Goal: Answer question/provide support: Share knowledge or assist other users

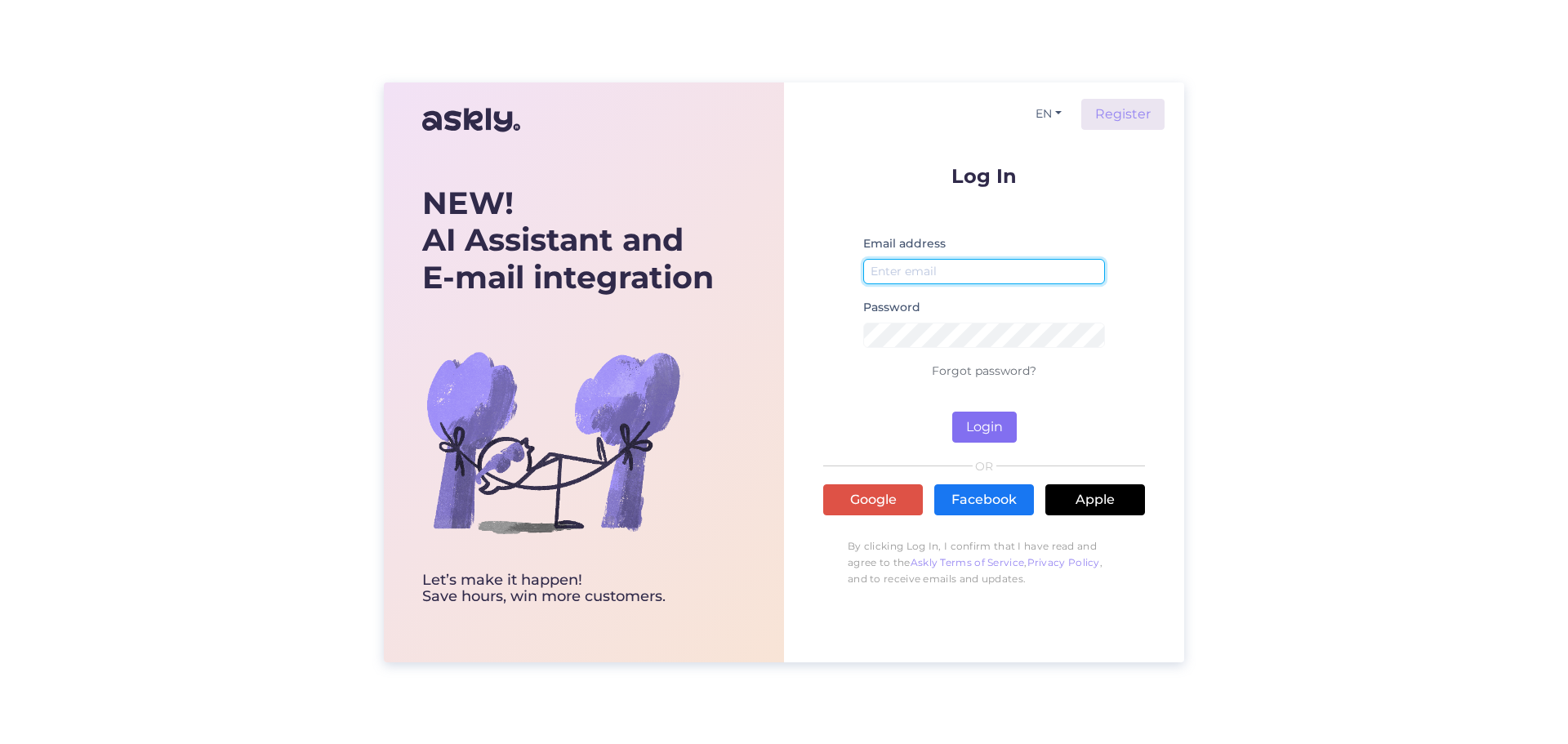
type input "[PERSON_NAME][EMAIL_ADDRESS][DOMAIN_NAME]"
click at [983, 419] on button "Login" at bounding box center [984, 427] width 65 height 31
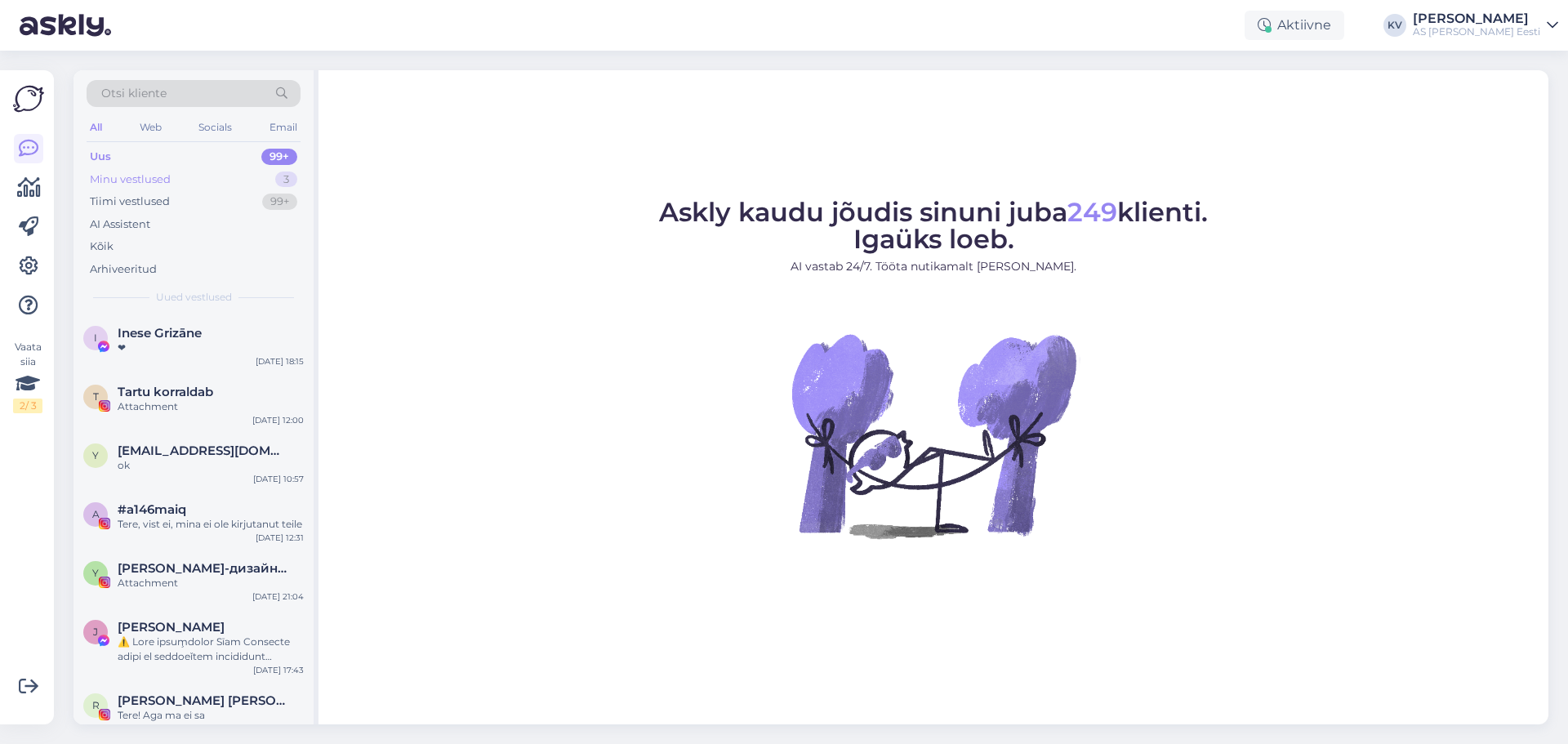
click at [169, 177] on div "Minu vestlused" at bounding box center [130, 179] width 81 height 16
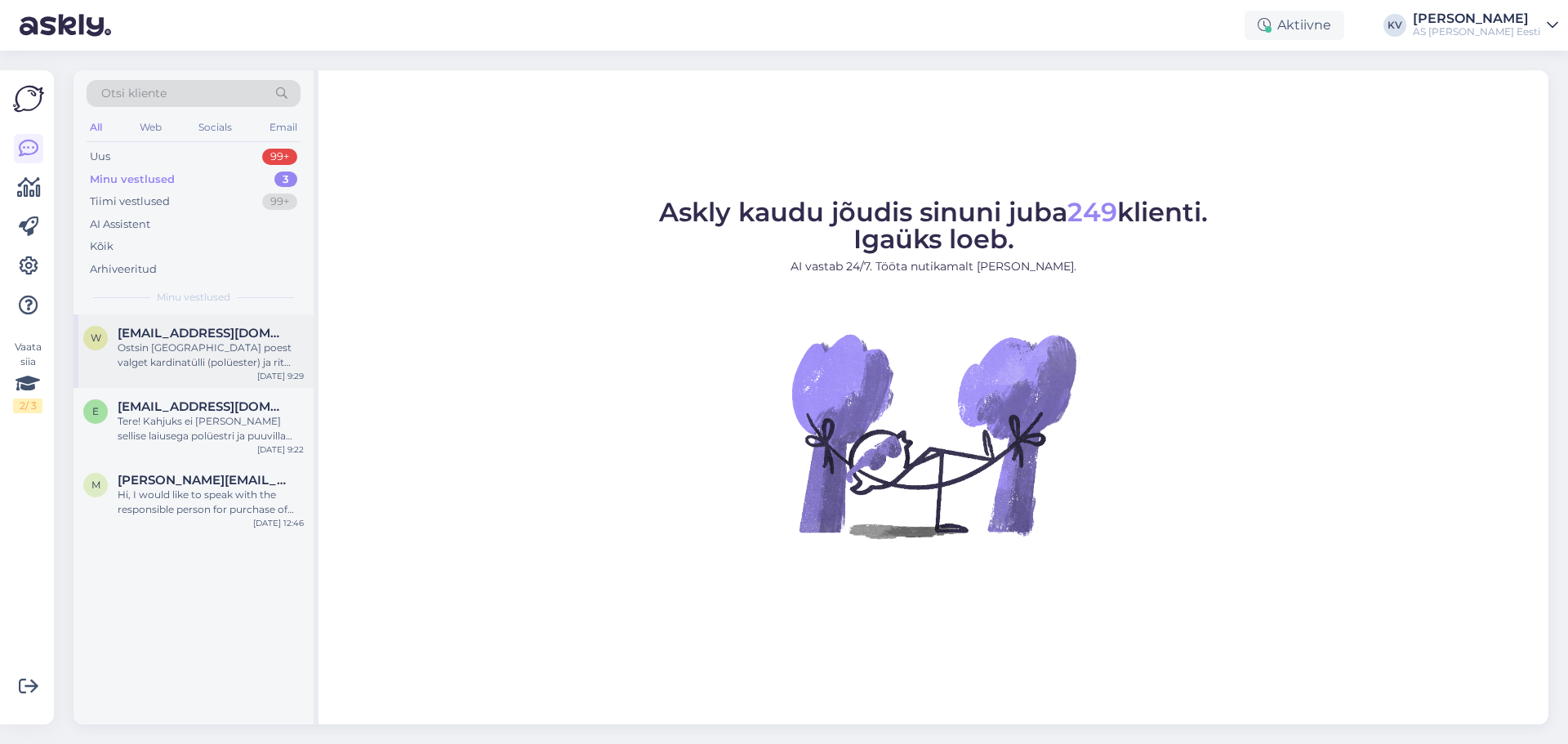
click at [227, 351] on div "Ostsin [GEOGRAPHIC_DATA] poest valget kardinatülli (polüester) ja rit värve (tu…" at bounding box center [211, 355] width 186 height 29
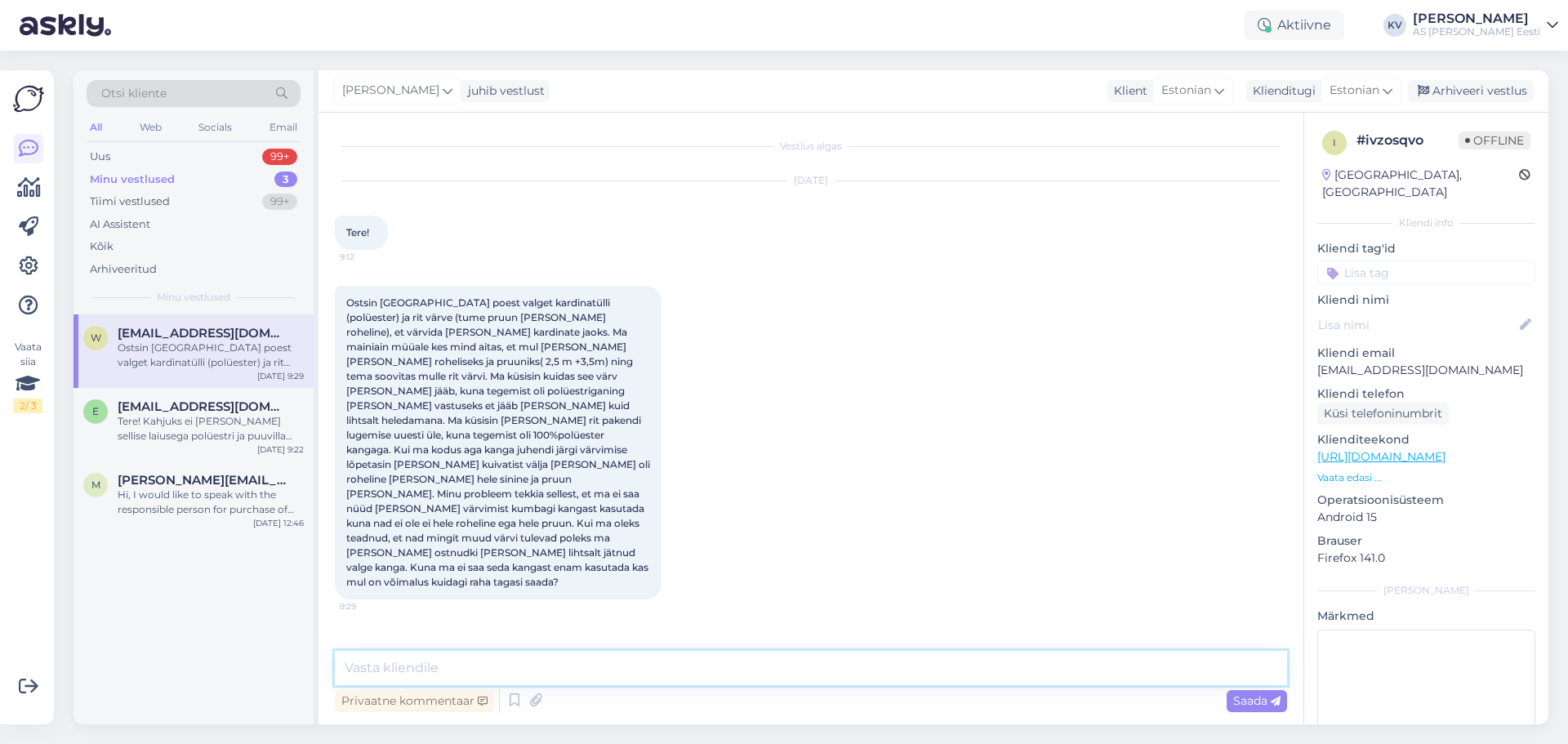
click at [471, 671] on textarea at bounding box center [811, 668] width 952 height 34
click at [1342, 470] on p "Vaata edasi ..." at bounding box center [1426, 477] width 218 height 15
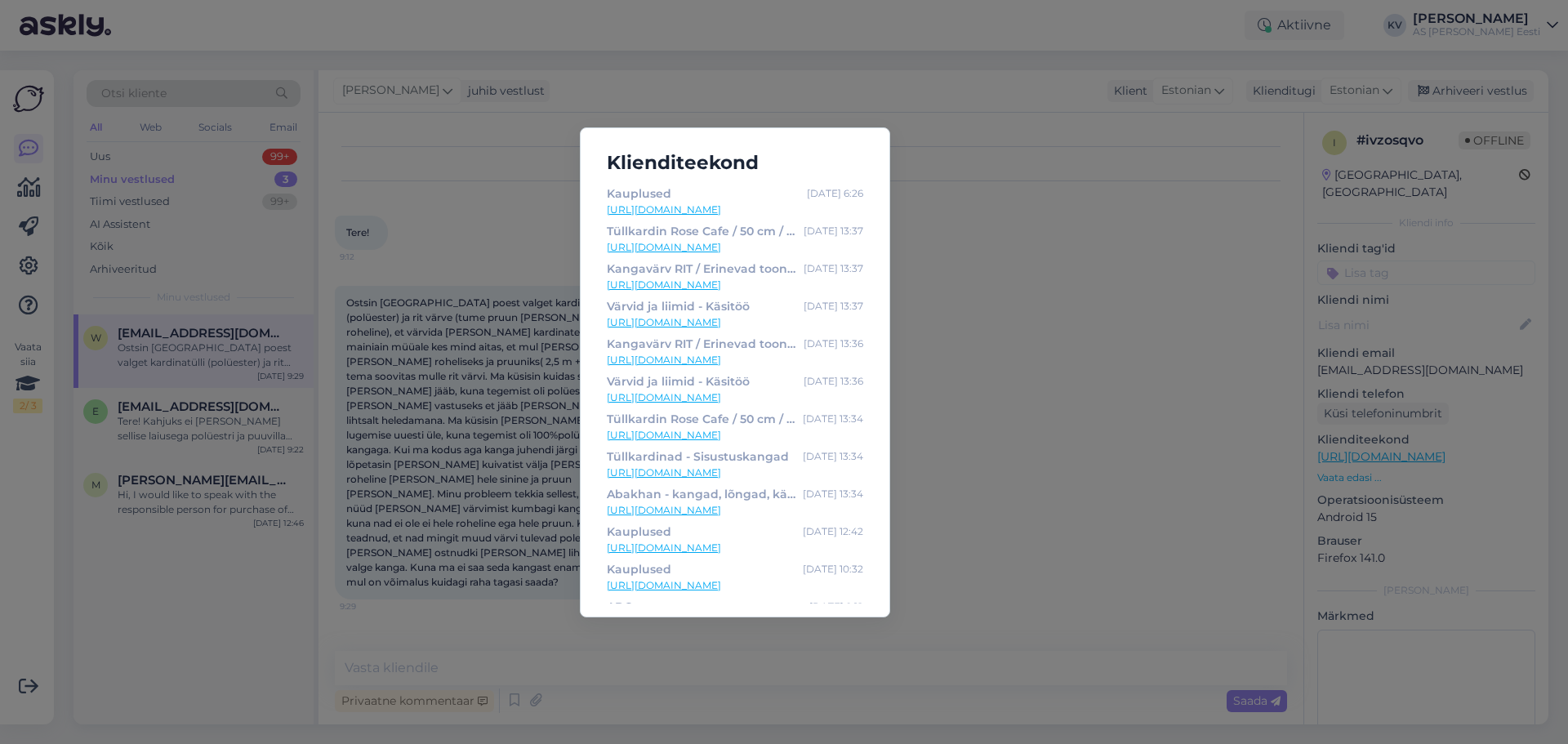
click at [1082, 450] on div "Klienditeekond Kauplused [DATE] 6:26 [URL][DOMAIN_NAME] Tüllkardin Rose Cafe / …" at bounding box center [784, 372] width 1568 height 744
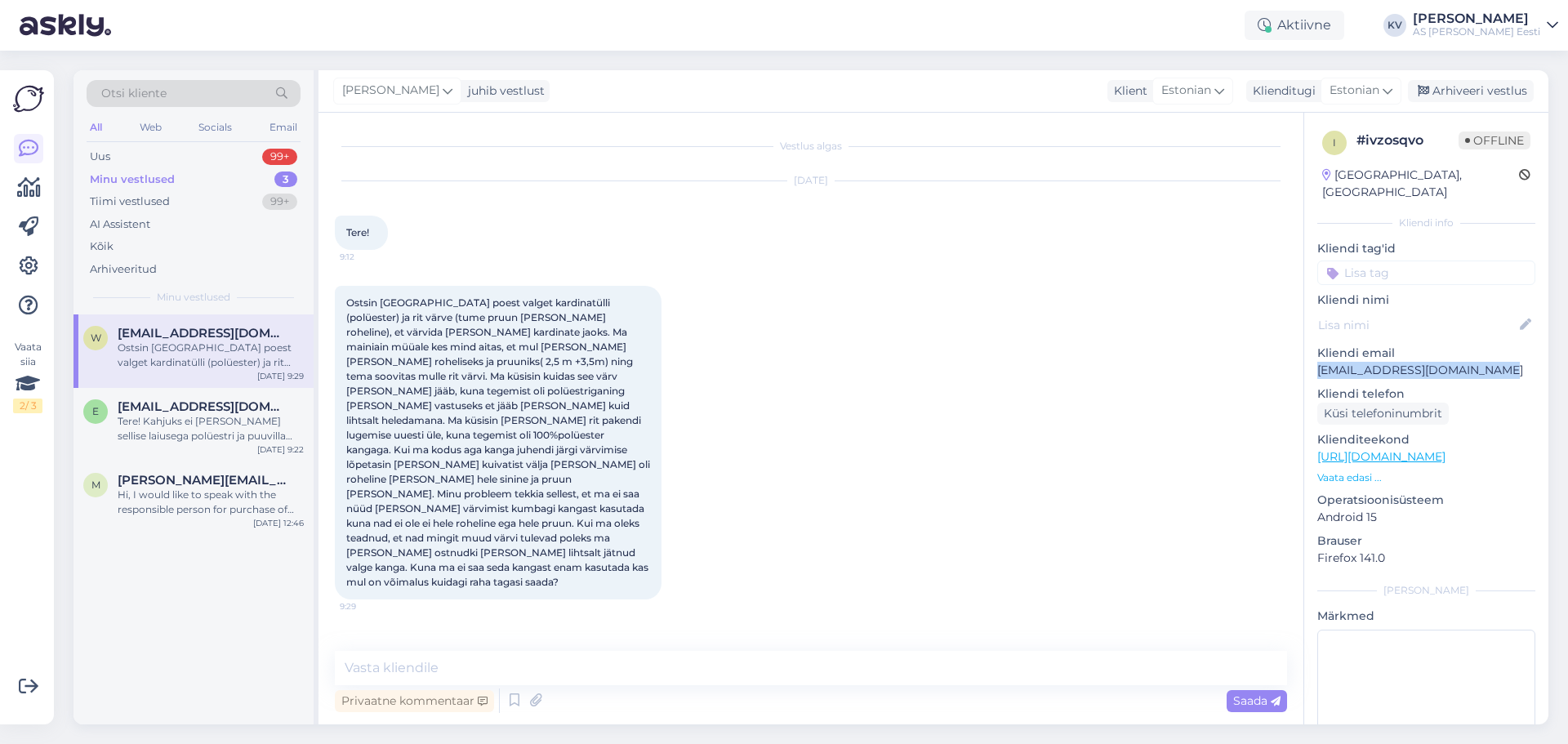
drag, startPoint x: 1488, startPoint y: 351, endPoint x: 1316, endPoint y: 357, distance: 172.1
click at [1316, 357] on div "i # ivzosqvo Offline [GEOGRAPHIC_DATA], [GEOGRAPHIC_DATA] Kliendi info Kliendi …" at bounding box center [1426, 456] width 244 height 688
copy p "[EMAIL_ADDRESS][DOMAIN_NAME]"
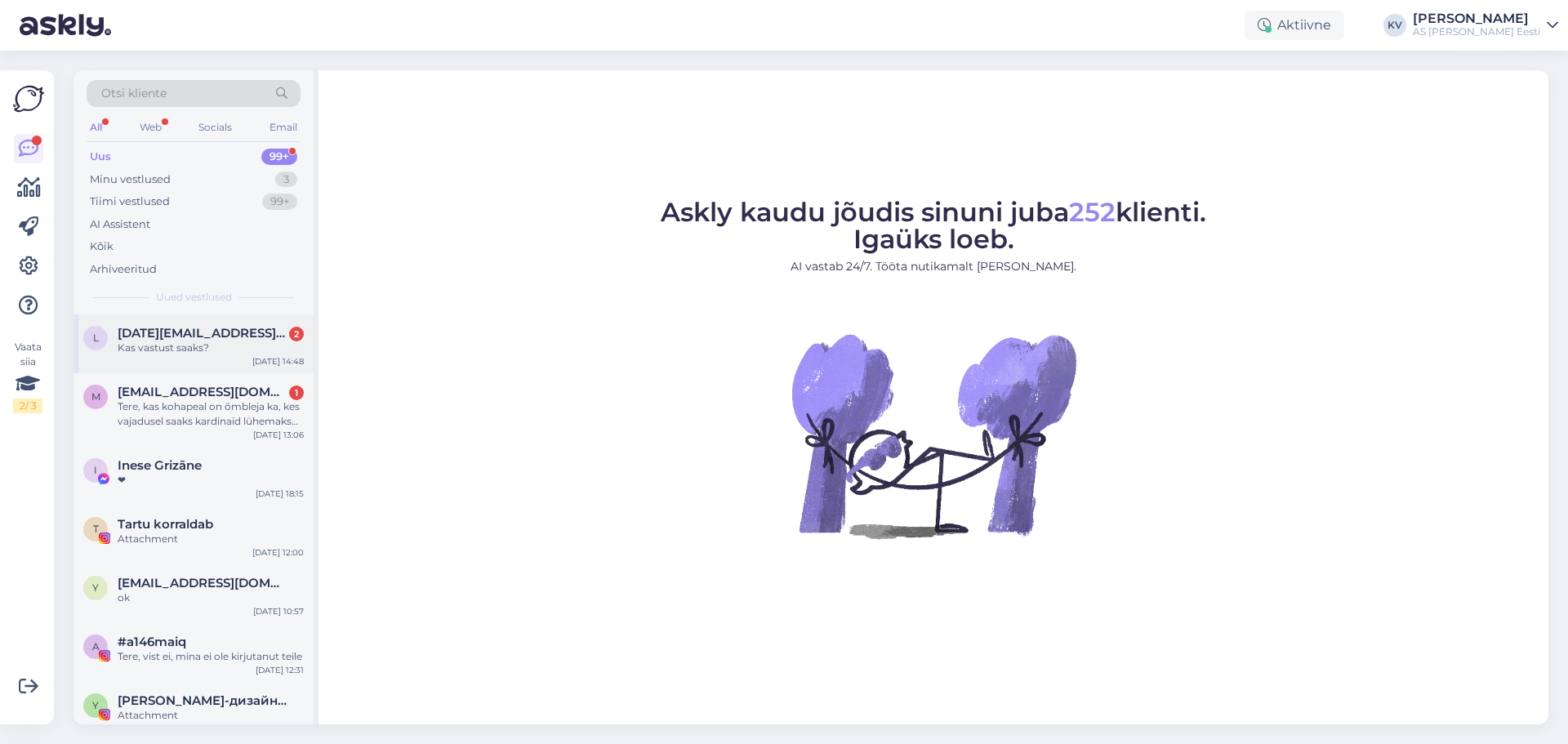
click at [176, 340] on div "Kas vastust saaks?" at bounding box center [211, 347] width 186 height 15
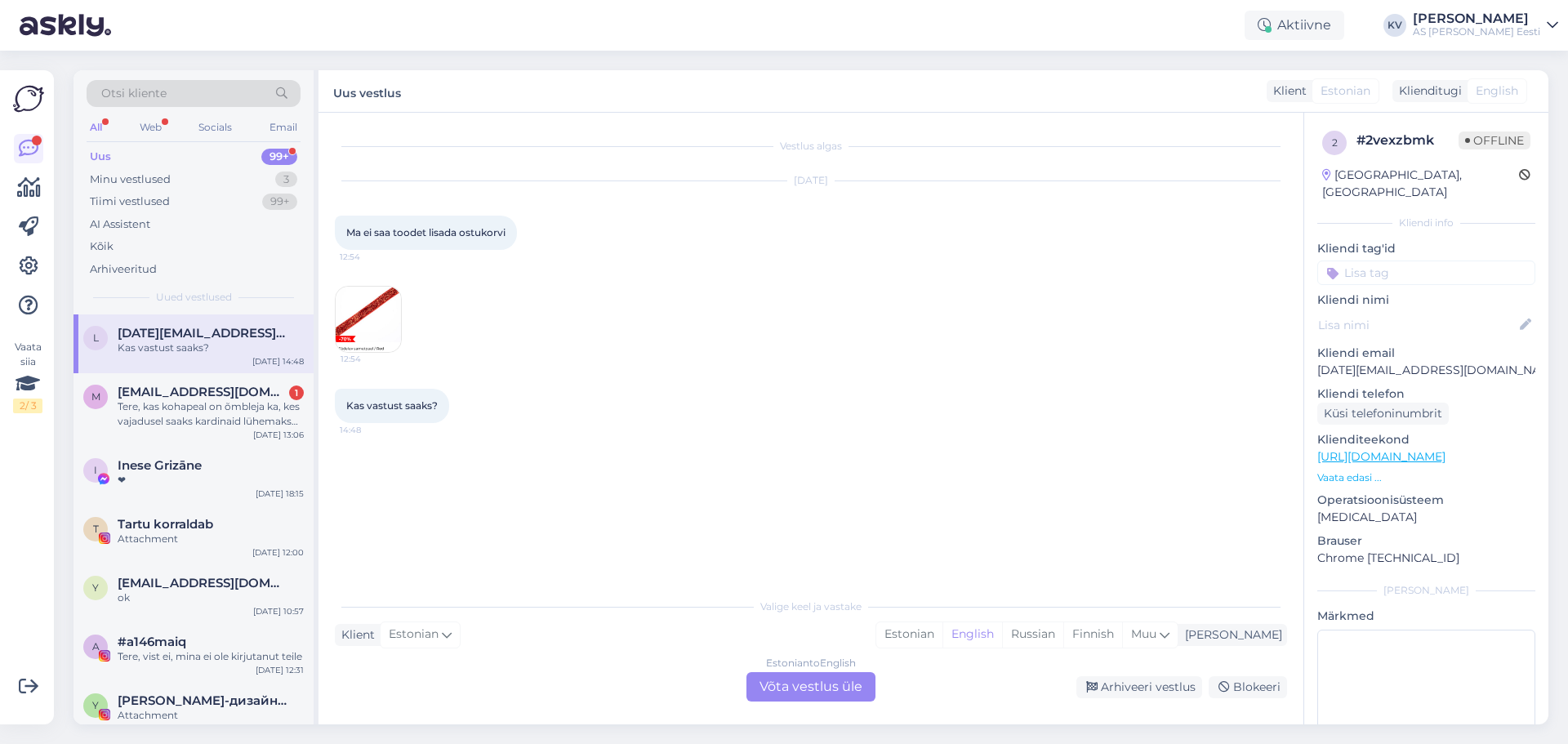
click at [370, 313] on img at bounding box center [369, 319] width 65 height 65
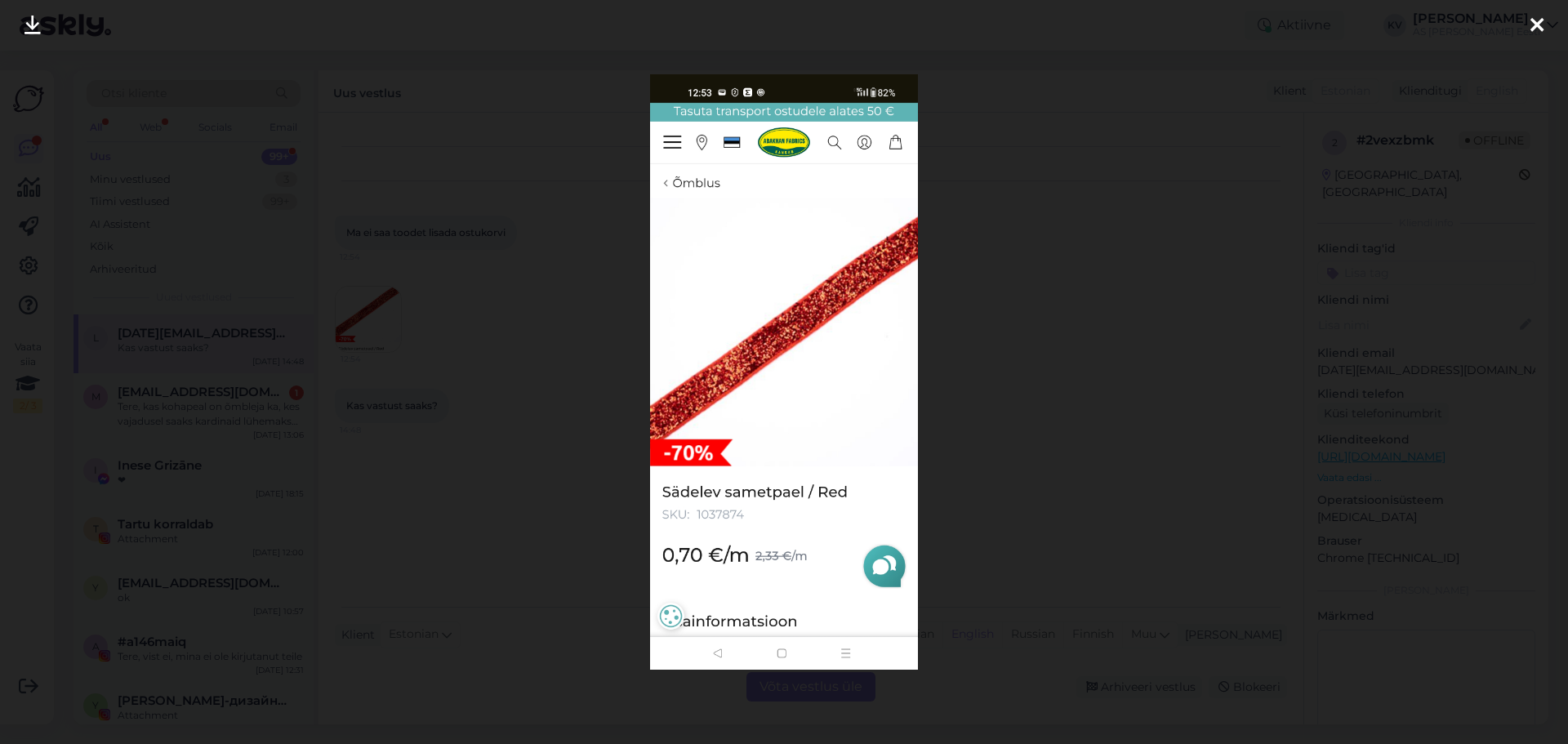
click at [470, 317] on div at bounding box center [784, 372] width 1568 height 744
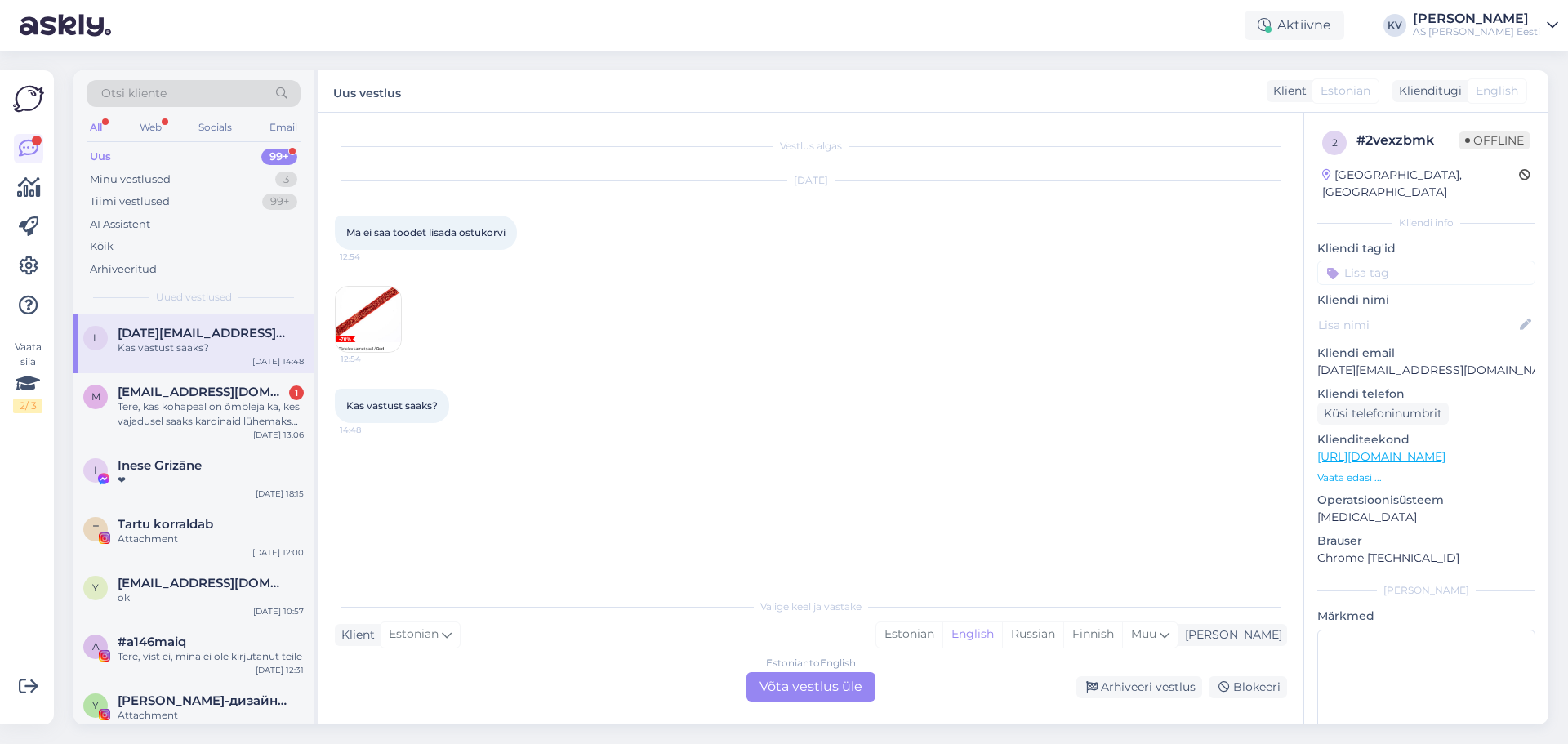
click at [807, 697] on div "Estonian to English Võta vestlus üle" at bounding box center [811, 686] width 129 height 29
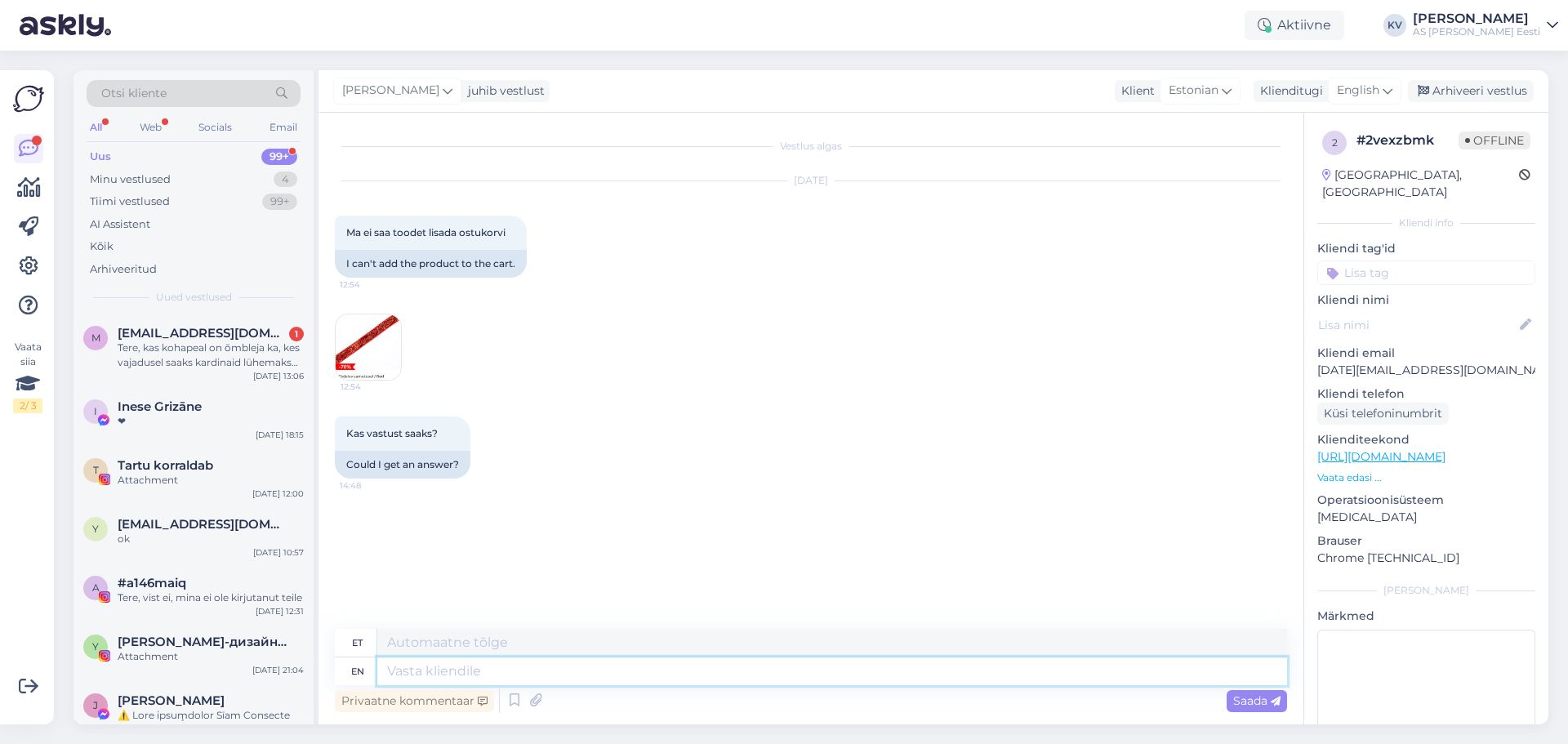
click at [519, 670] on textarea at bounding box center [832, 671] width 910 height 28
type textarea "Tere!"
type textarea "Tere! Kahjuks o"
type textarea "Tere! Kahjuks"
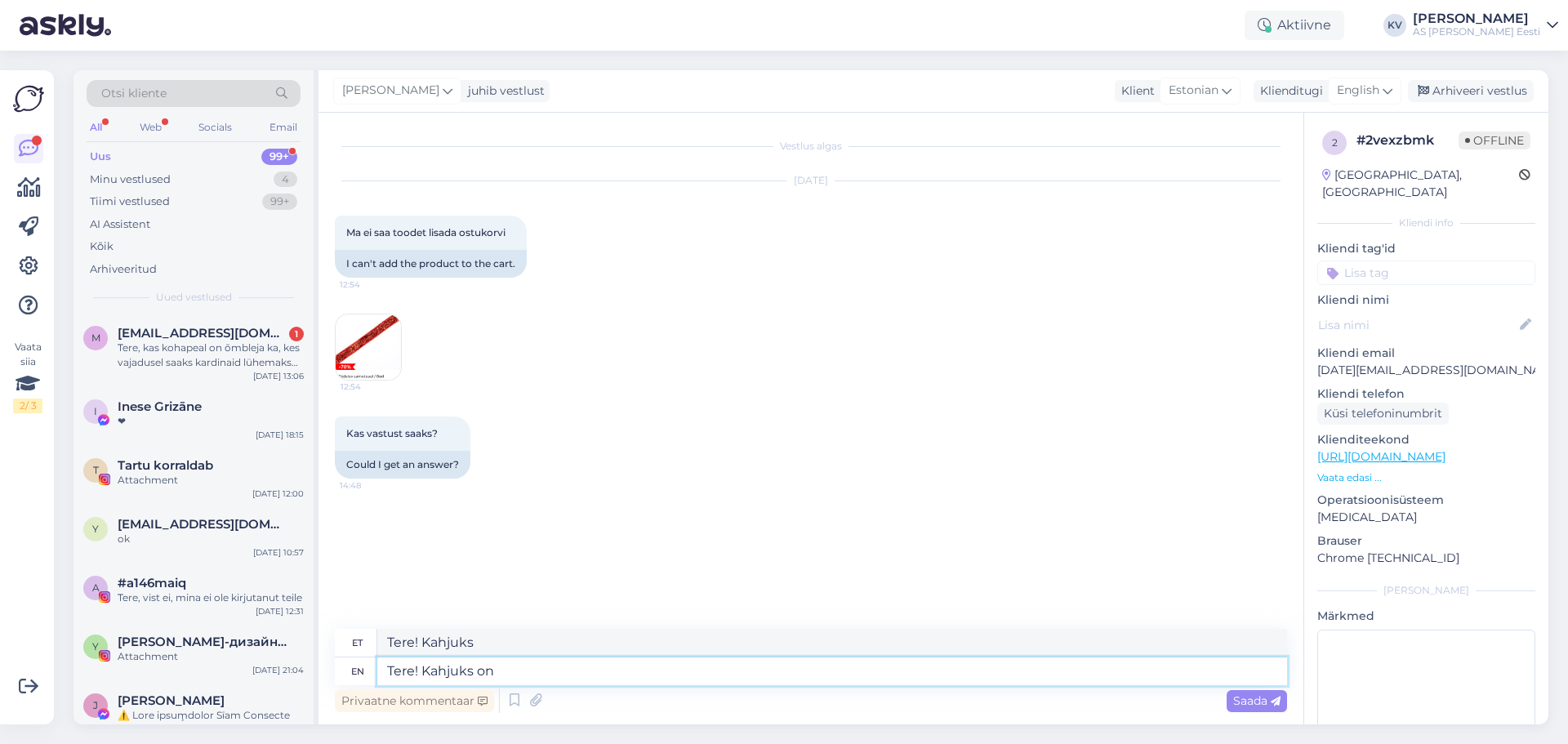
type textarea "Tere! Kahjuks on s"
type textarea "Tere! Kahjuks edasi"
type textarea "Tere! Kahjuks on see"
type textarea "Tere! Kahjuks on näha"
type textarea "Tere! Kahjuks on see toode o"
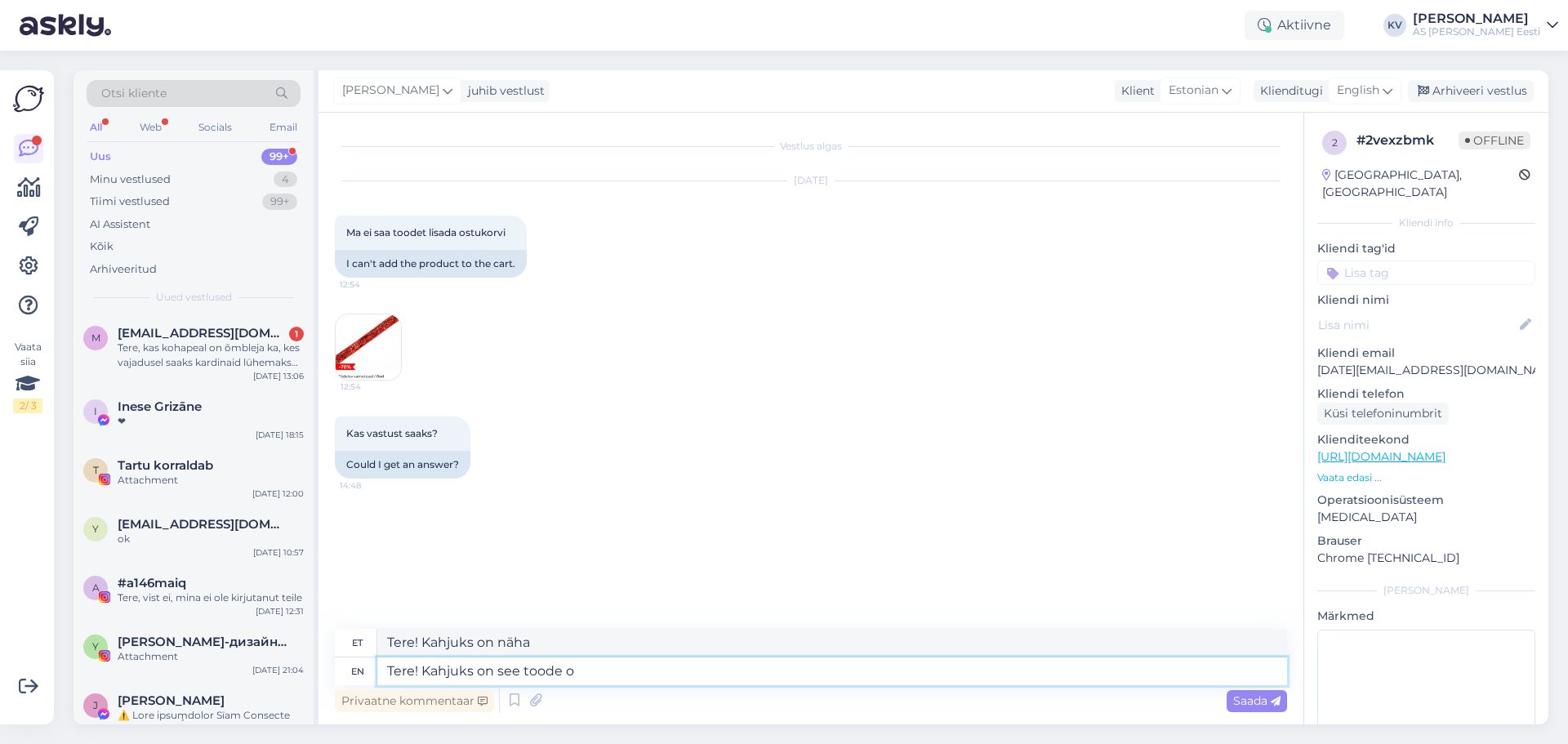
type textarea "Tere! Kahjuks on see toode"
type textarea "Tere! Kahjuks on see toode otsas j"
type textarea "Tere! Kahjuks on see toode otsas"
type textarea "Tere! Kahjuks on see toode otsas ja"
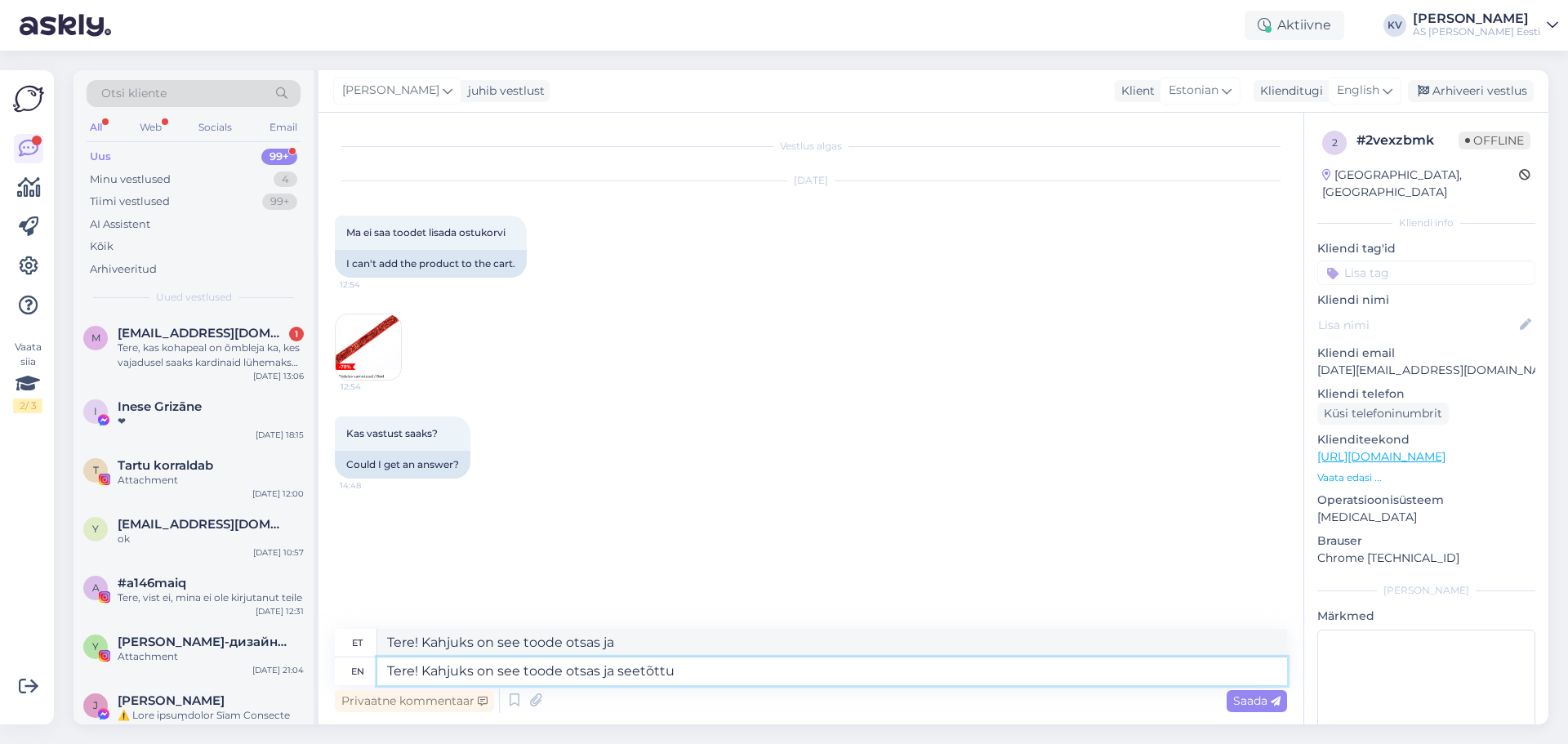
type textarea "Tere! Kahjuks on see toode otsas ja seetõttu"
type textarea "Tere! Kindlasti on see toode otsas ja sellepärast"
type textarea "Tere! Kahjuks on see toode otsas ja seetõttu ei s"
type textarea "Tere! Kindlasti on see toode otsas ja sellepärast ei"
type textarea "Tere! Kahjuks on see toode otsas ja seetõttu ei saa"
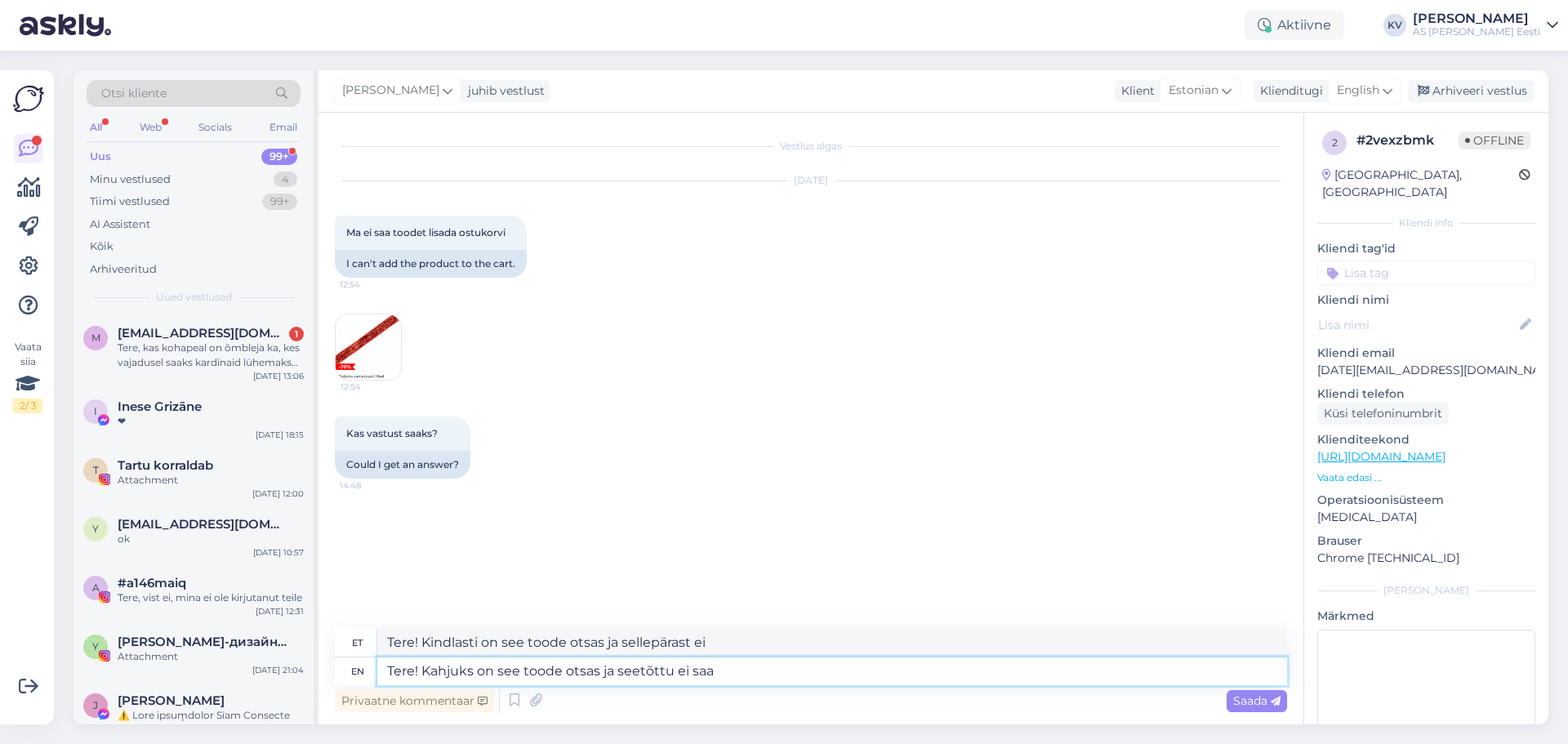
type textarea "Tere! Kahjuks on see toode otsas ja sellepärast ei saa"
type textarea "Tere! Kahjuks on see toode otsas ja seetõttu ei saa te s"
type textarea "Tere! Kahjuks on see toode otsas ja sellepärast ei saa te"
type textarea "Tere! Kahjuks on see toode otsas ja seetõttu ei saa [PERSON_NAME] ka"
type textarea "Tere! Kahjuks on see toode otsas ja sellepärast ei saa [PERSON_NAME] ka"
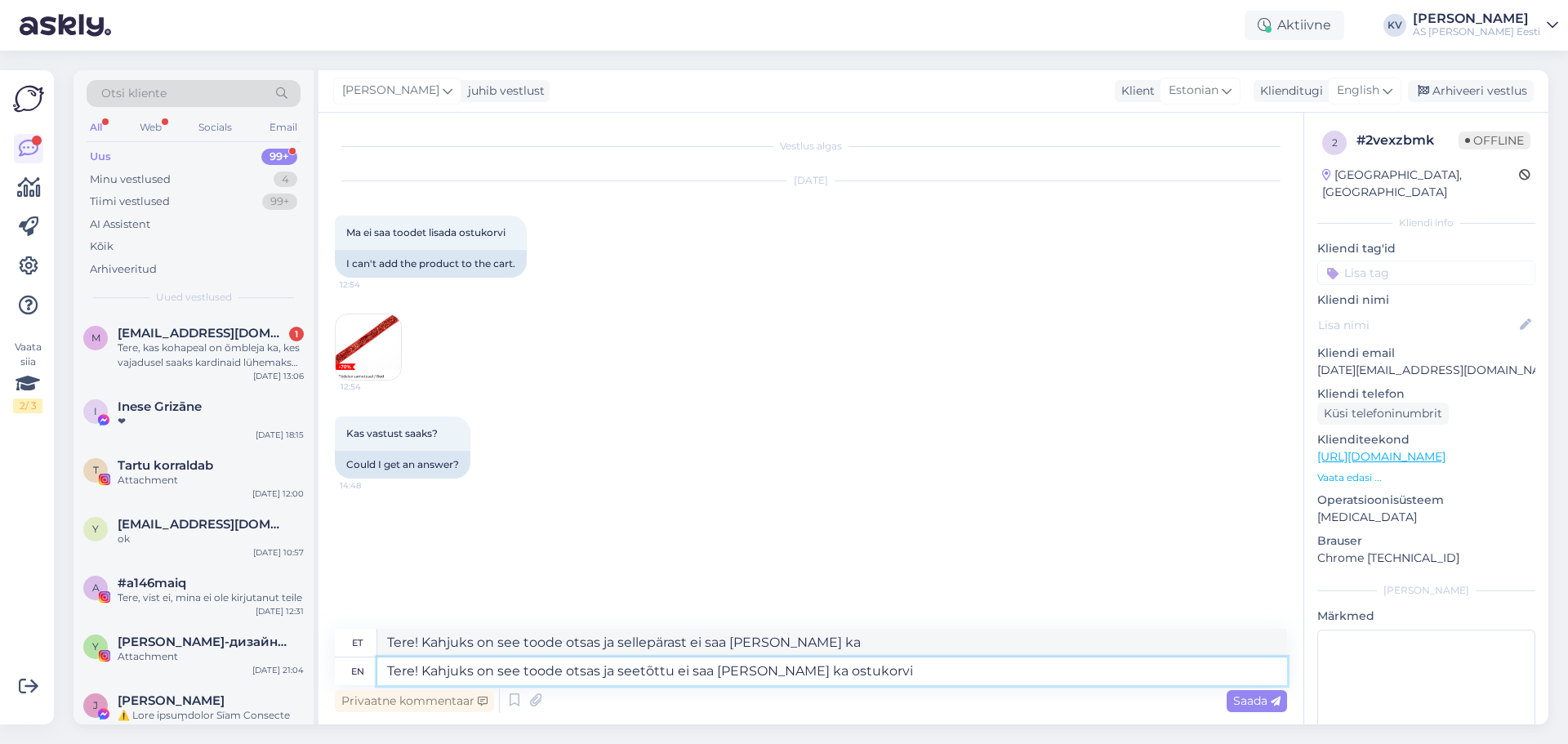
type textarea "Tere! Kahjuks on see toode otsas ja seetõttu ei saa [PERSON_NAME] ka ostukorvi"
type textarea "Tere! Kindlasti on see toode otsas ja sellepärast ei saa [PERSON_NAME] ka ostuk…"
type textarea "Tere! Kahjuks on see toode otsas ja seetõttu ei saa [PERSON_NAME] ka ostukorvi …"
type textarea "Tere! Kindlasti on see toode otsas ja sellepärast ei saa [PERSON_NAME] ka ostuk…"
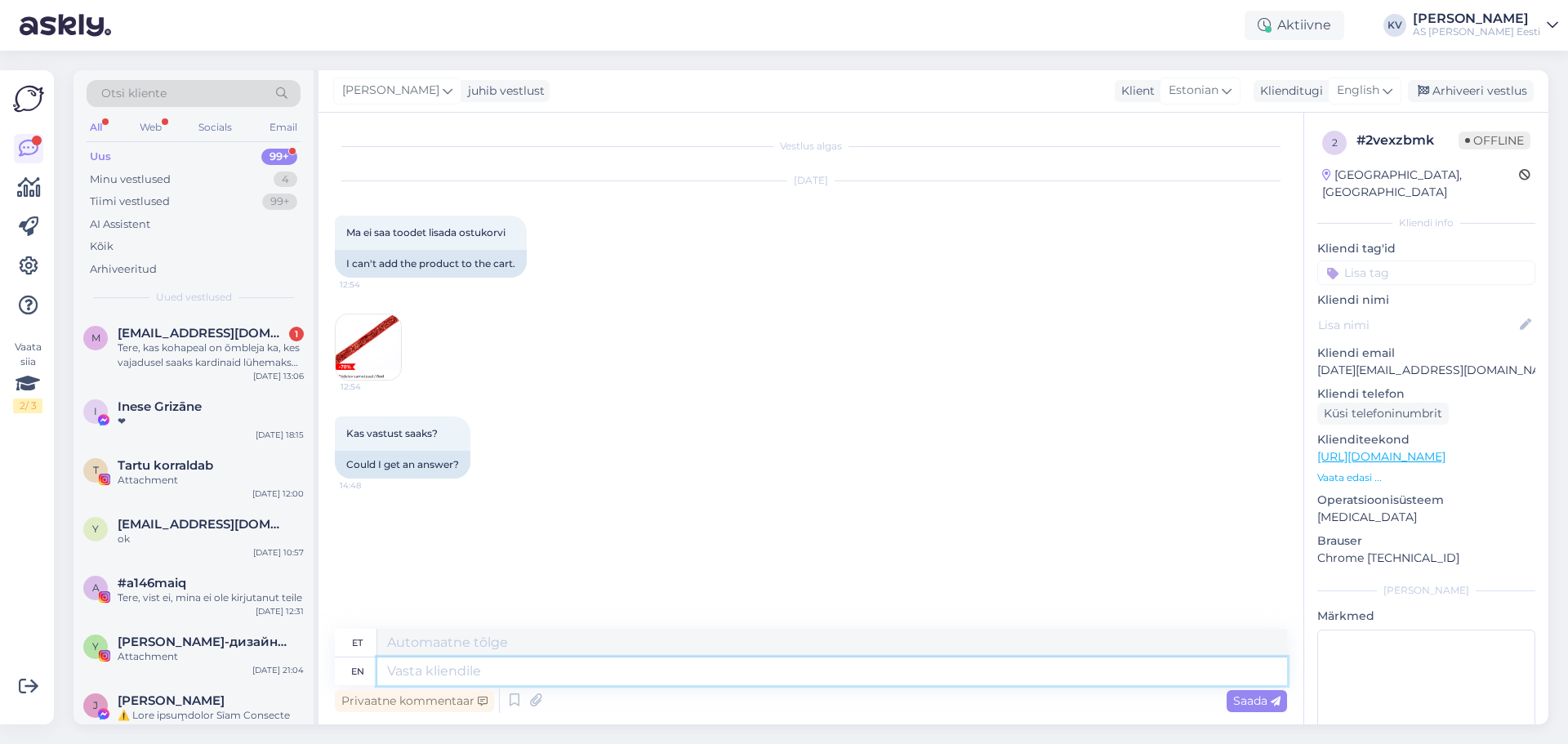
scroll to position [44, 0]
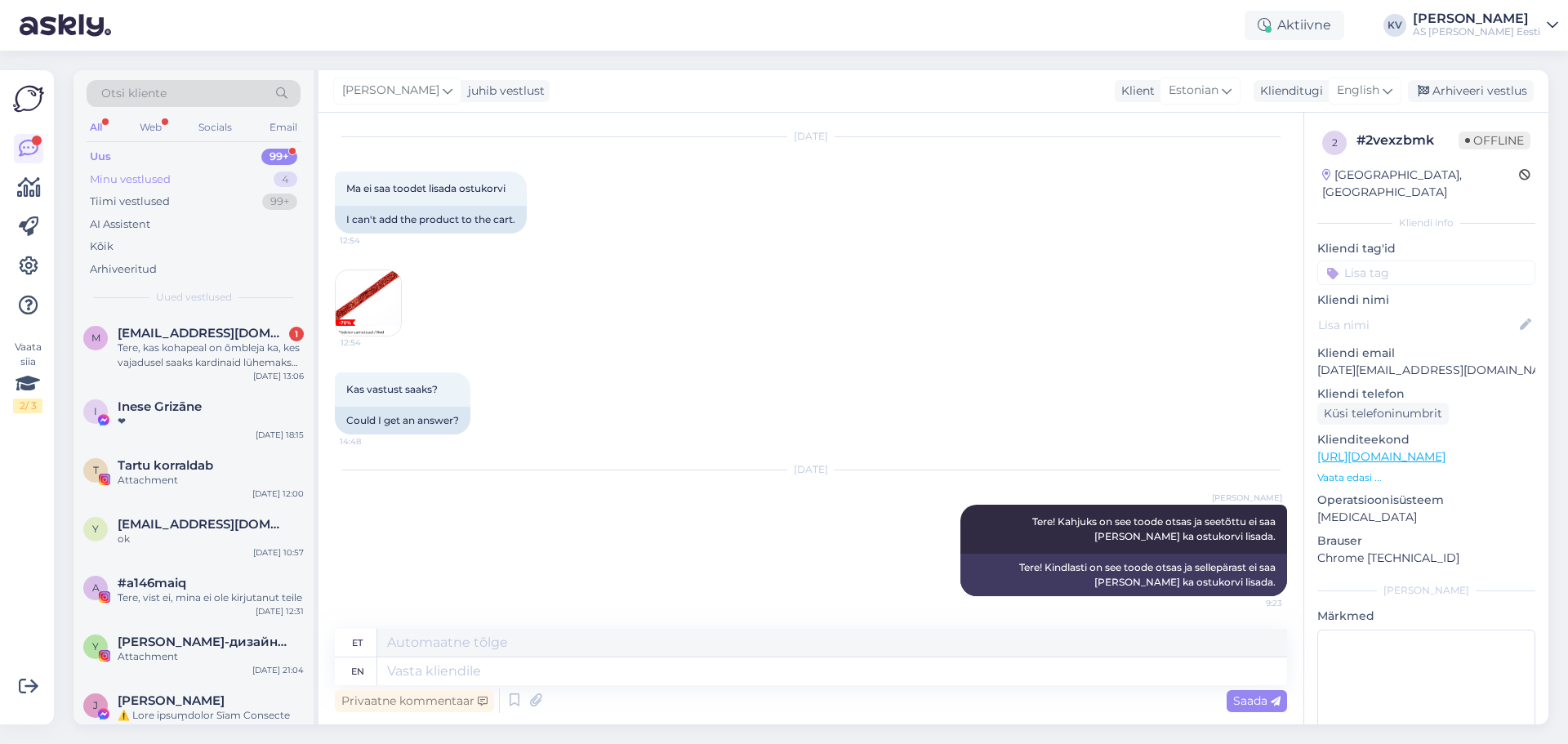
click at [143, 180] on div "Minu vestlused" at bounding box center [130, 179] width 81 height 16
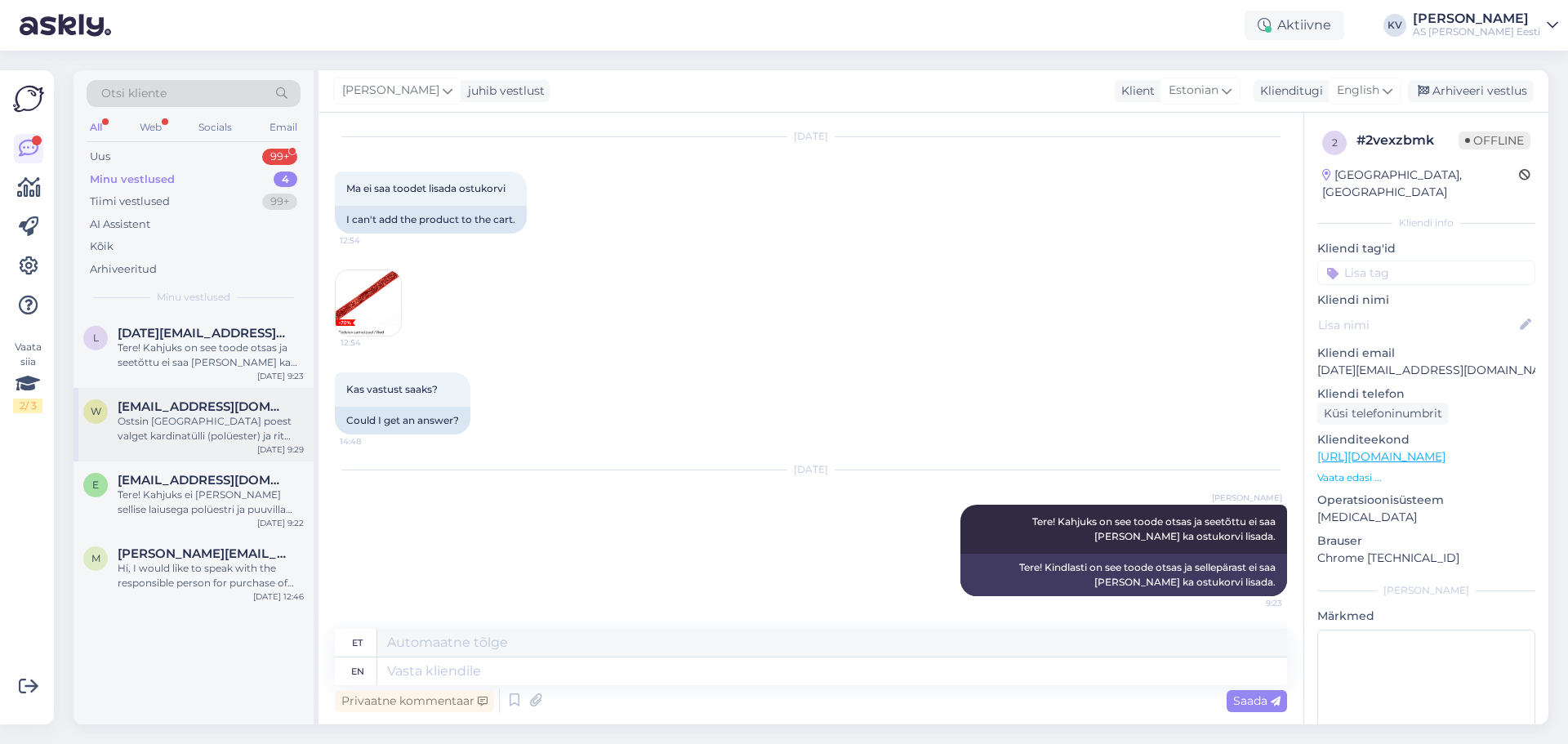
click at [171, 425] on div "Ostsin [GEOGRAPHIC_DATA] poest valget kardinatülli (polüester) ja rit värve (tu…" at bounding box center [211, 429] width 186 height 29
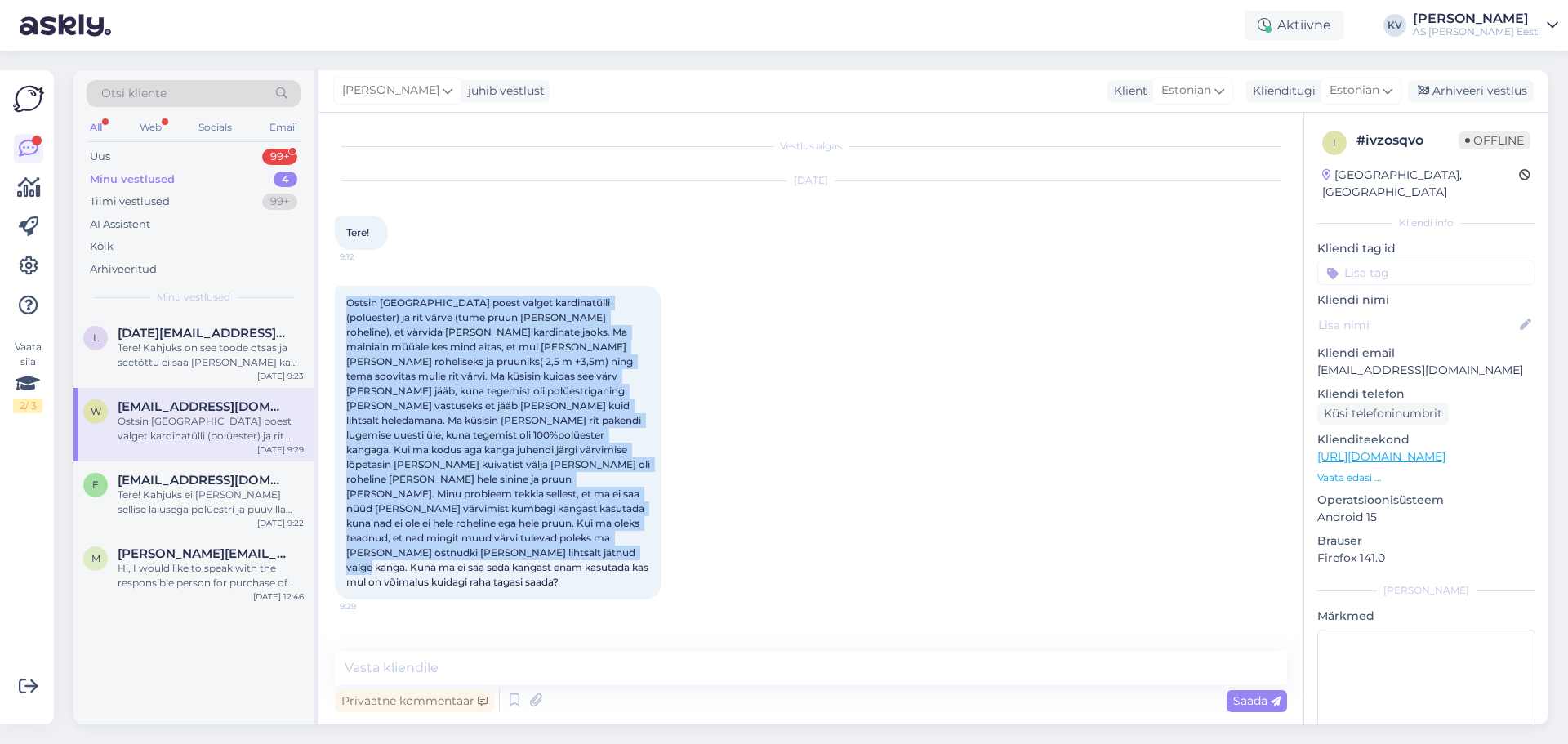
drag, startPoint x: 347, startPoint y: 301, endPoint x: 660, endPoint y: 534, distance: 390.2
click at [660, 534] on div "Ostsin [GEOGRAPHIC_DATA] poest valget kardinatülli (polüester) ja rit värve (tu…" at bounding box center [498, 443] width 327 height 313
copy span "Ostsin [GEOGRAPHIC_DATA] poest valget kardinatülli (polüester) ja rit värve (tu…"
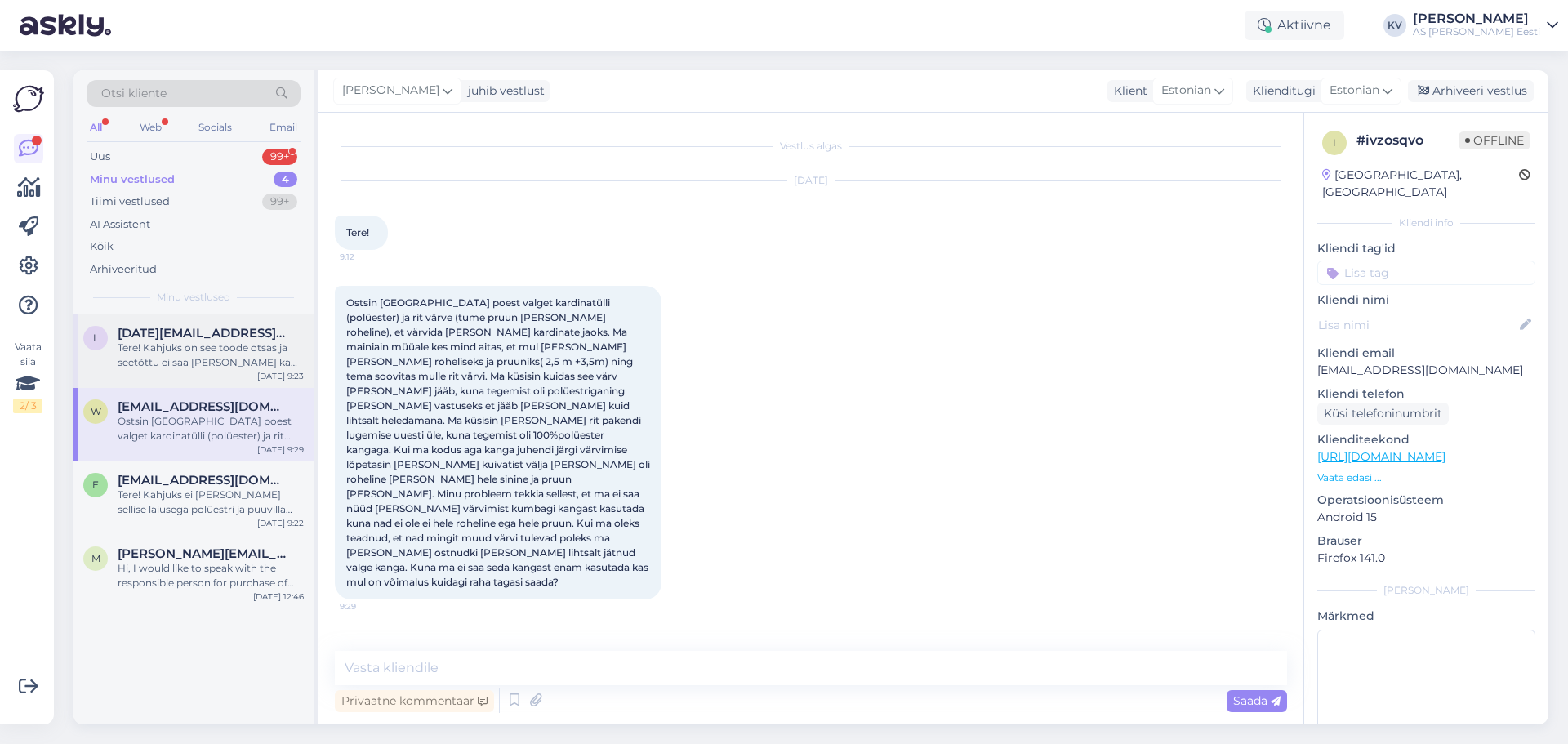
click at [235, 346] on div "Tere! Kahjuks on see toode otsas ja seetõttu ei saa [PERSON_NAME] ka ostukorvi …" at bounding box center [211, 355] width 186 height 29
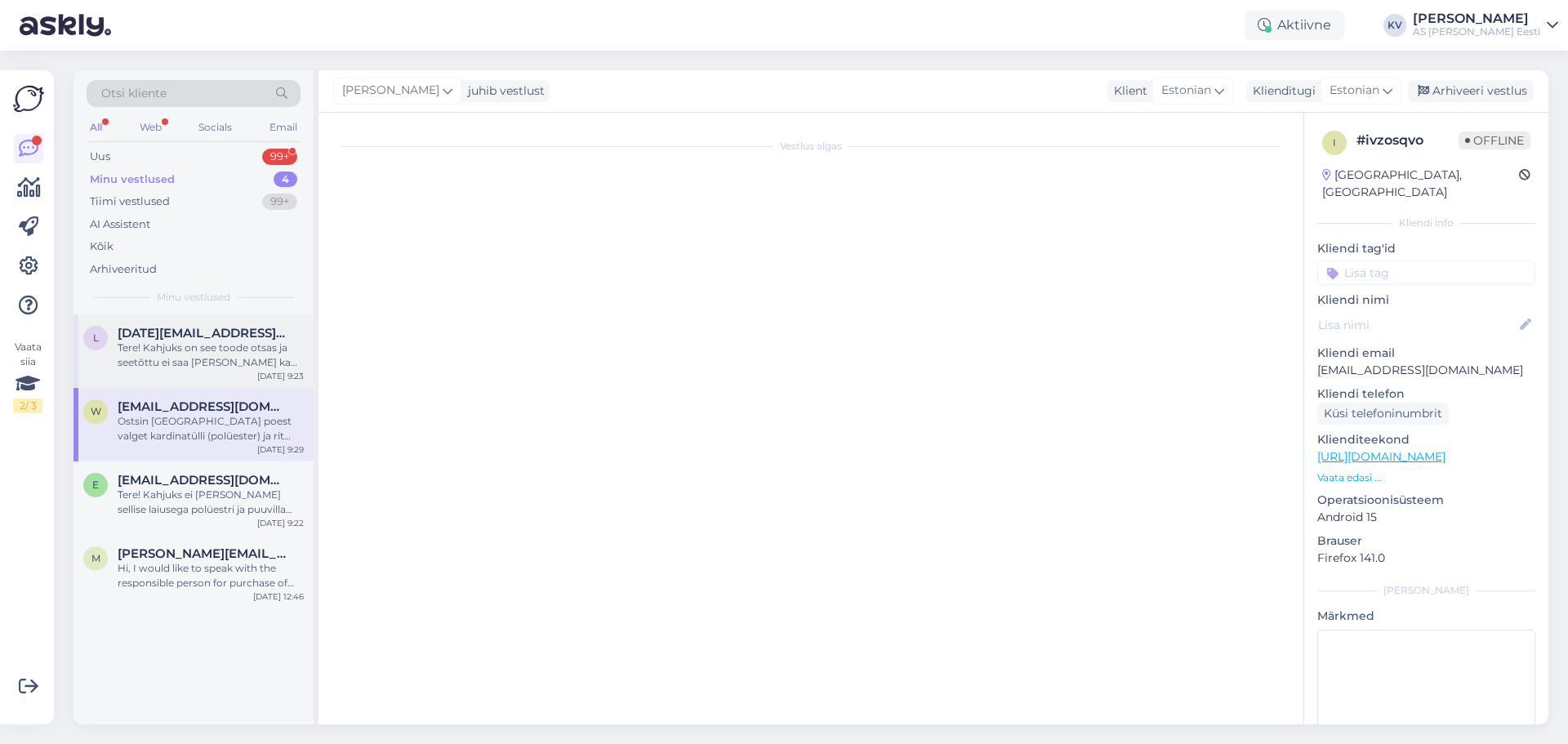
scroll to position [44, 0]
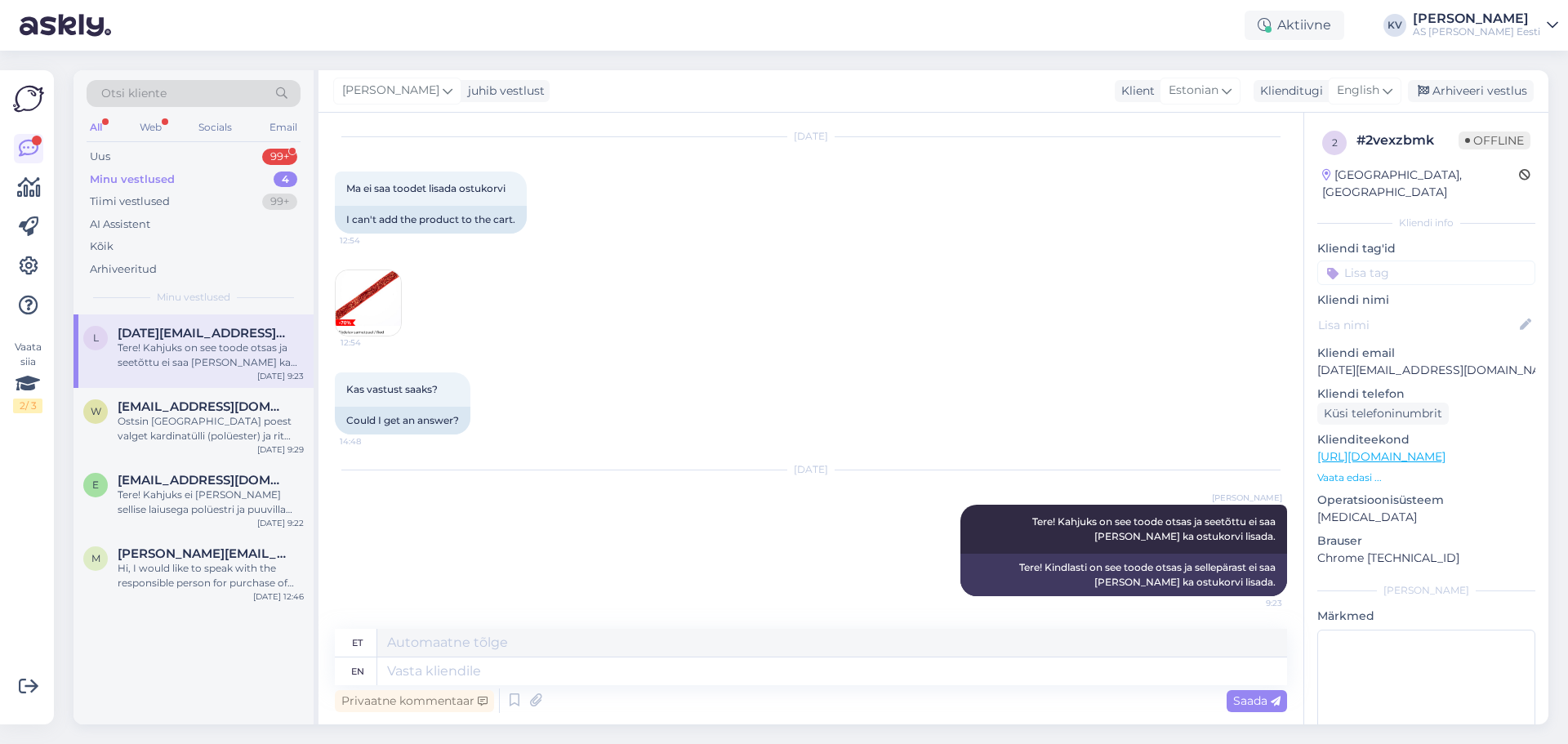
click at [1357, 470] on p "Vaata edasi ..." at bounding box center [1426, 477] width 218 height 15
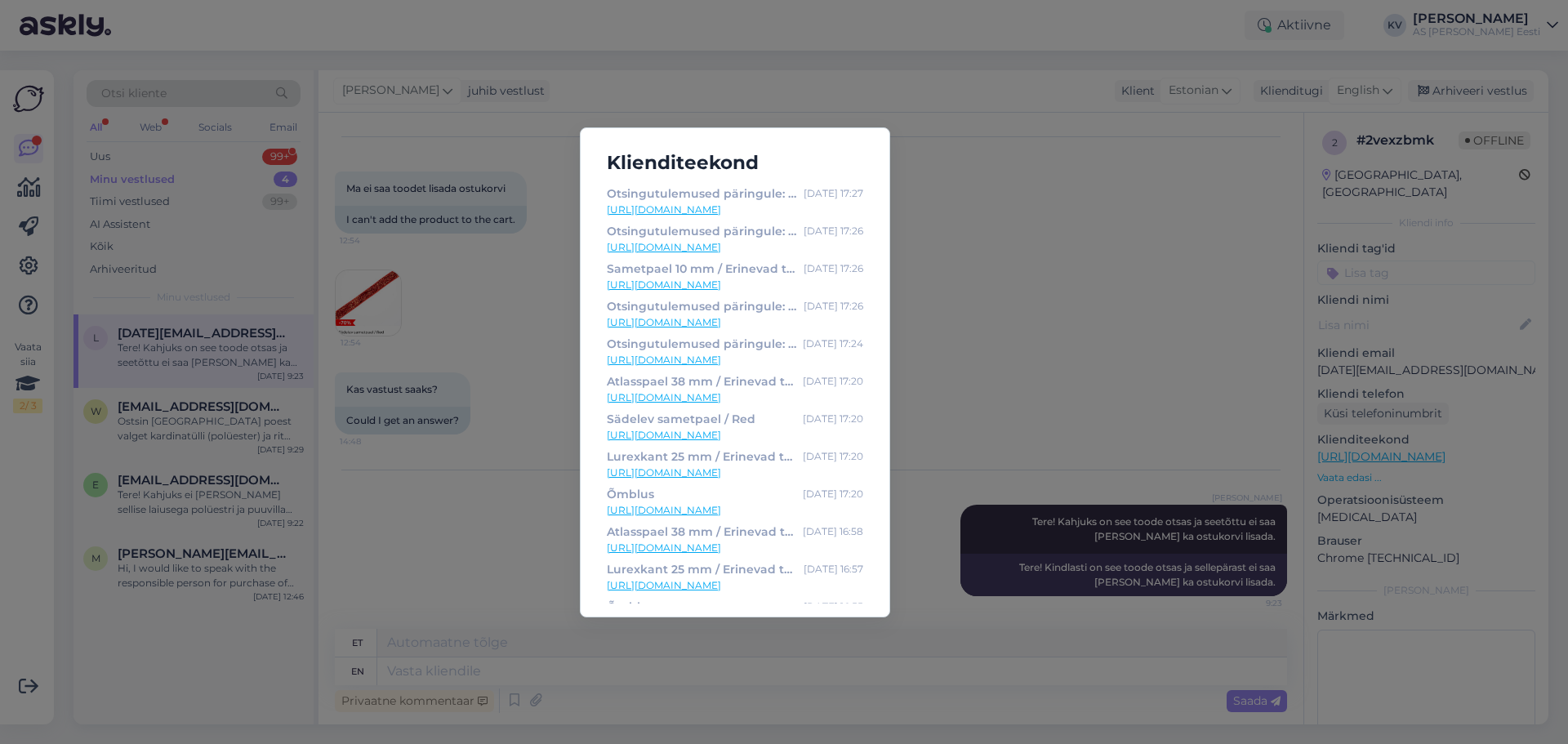
click at [1060, 343] on div "Klienditeekond Otsingutulemused päringule: 'Samet' [DATE] 17:27 [URL][DOMAIN_NA…" at bounding box center [784, 372] width 1568 height 744
